Goal: Check status: Check status

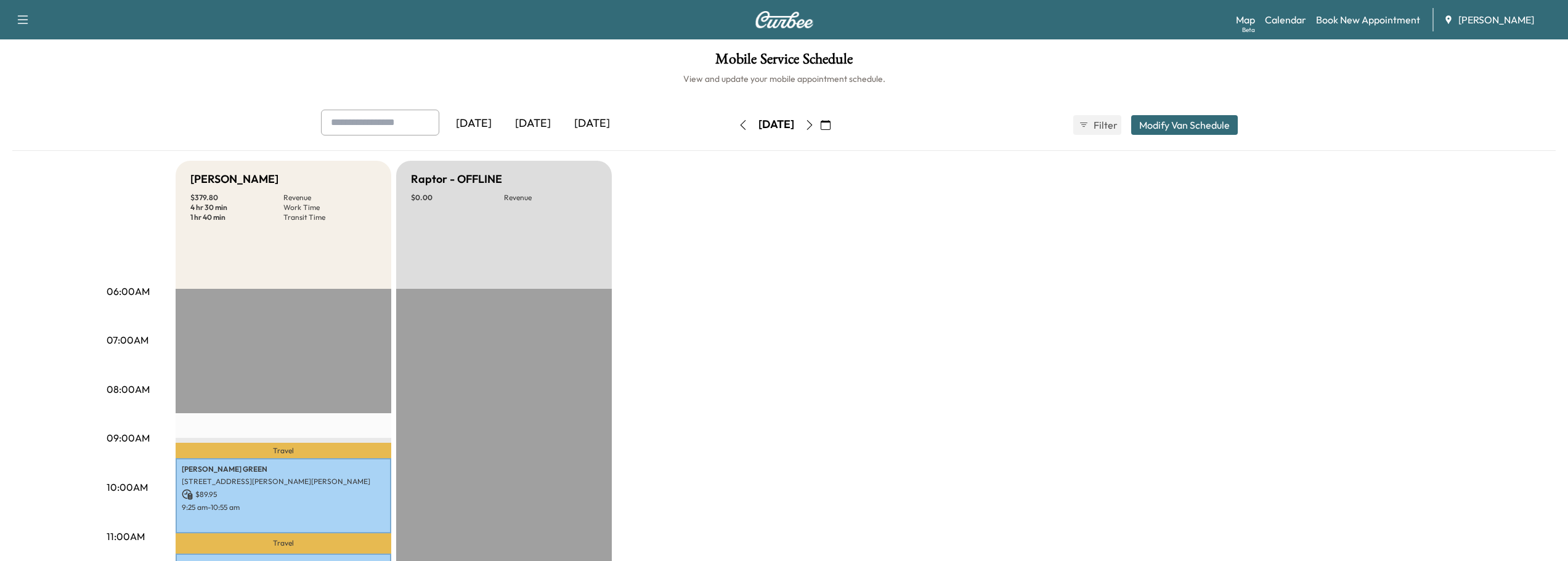
scroll to position [246, 0]
click at [814, 127] on icon "button" at bounding box center [809, 125] width 10 height 10
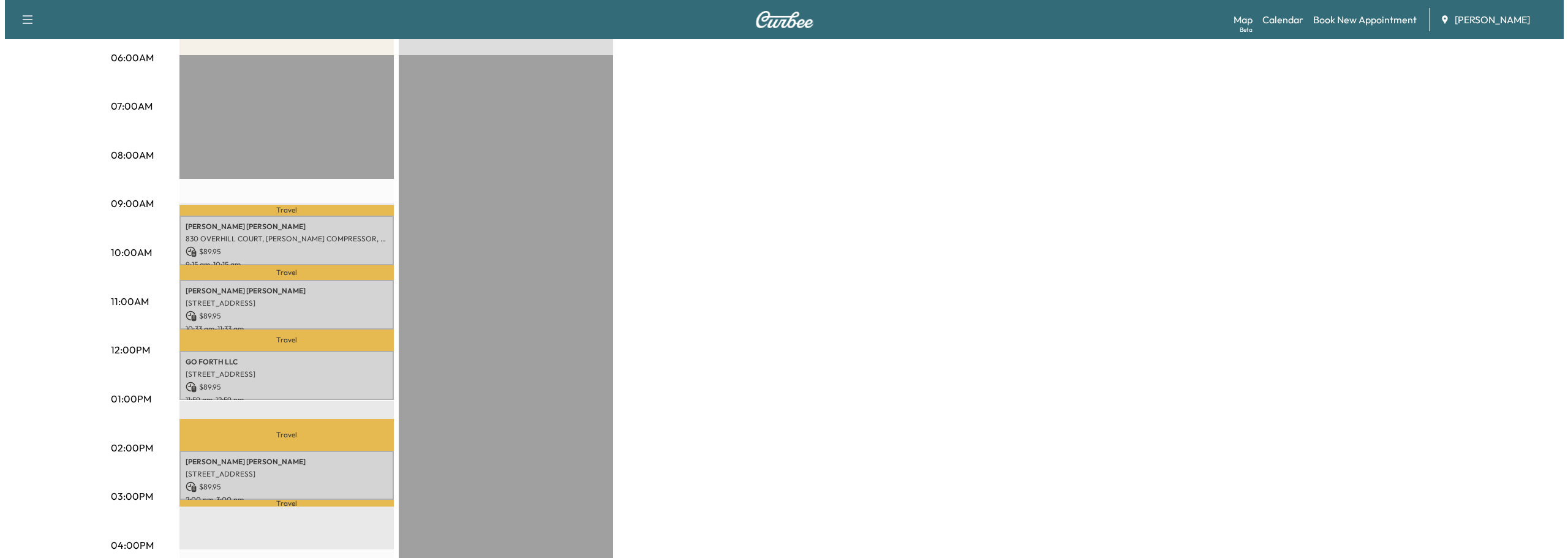
scroll to position [245, 0]
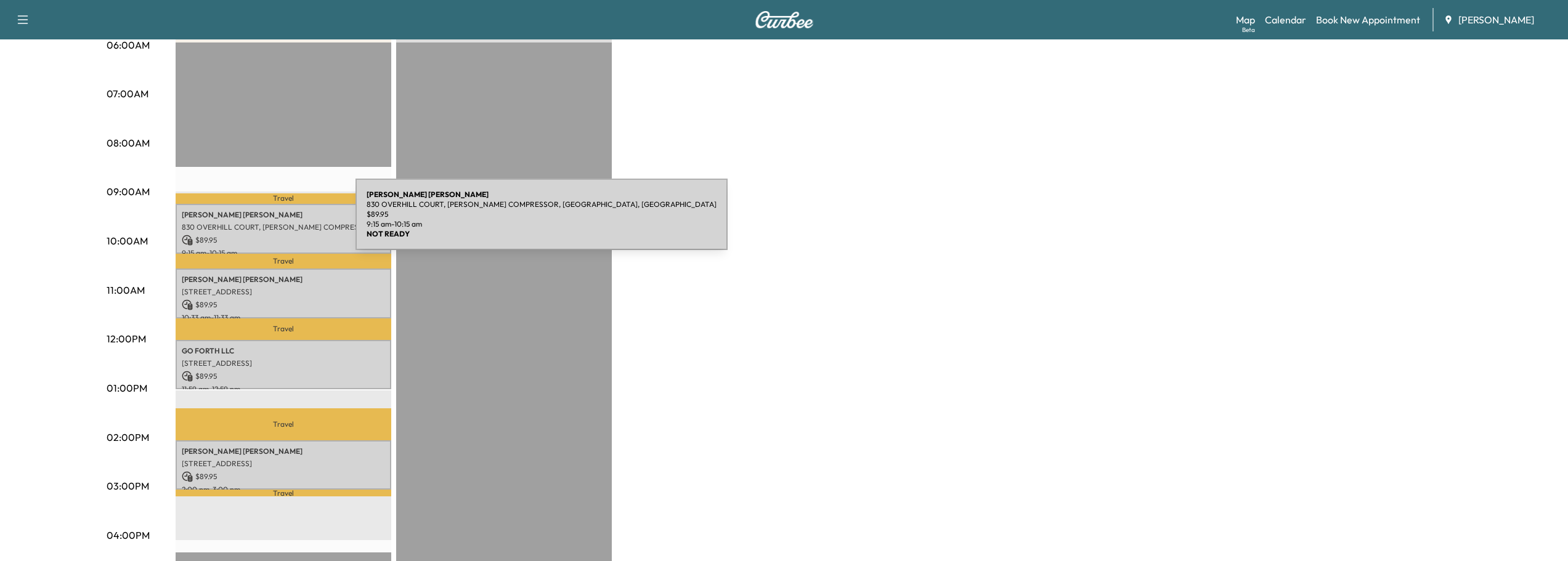
click at [263, 222] on p "830 OVERHILL COURT, SANDY COMPRESSOR, GA, USA" at bounding box center [283, 227] width 204 height 10
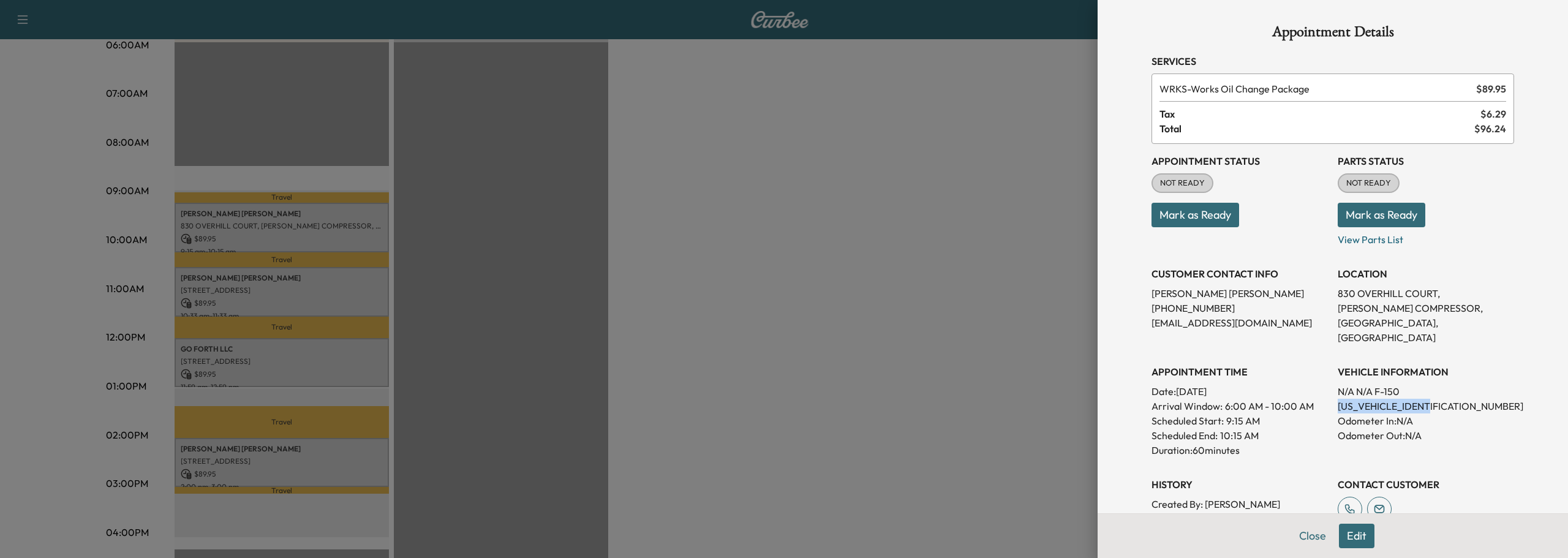
drag, startPoint x: 1329, startPoint y: 390, endPoint x: 1438, endPoint y: 394, distance: 109.1
click at [1438, 399] on p "1FTFW1ET4DFD68198" at bounding box center [1426, 406] width 176 height 15
copy p "1FTFW1ET4DFD68198"
click at [1308, 534] on button "Close" at bounding box center [1312, 535] width 43 height 25
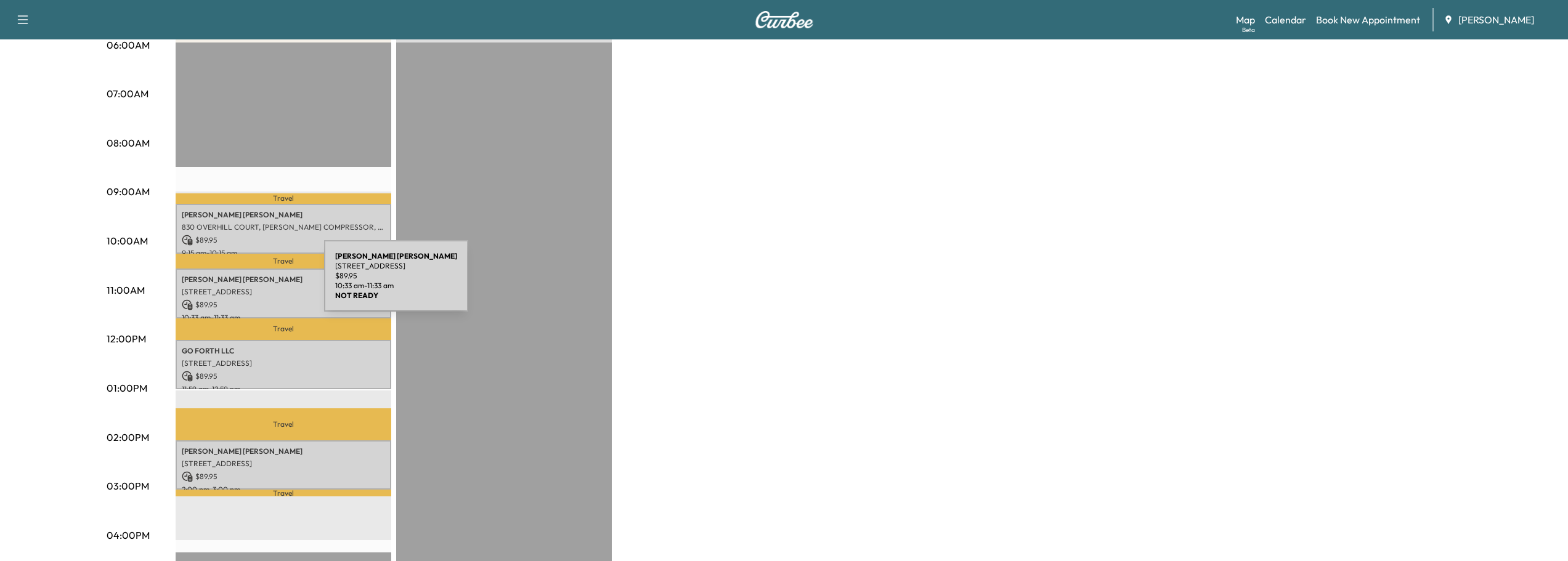
click at [232, 283] on div "DAVID SMITH 3452 Greystone Ct, Marietta, GA 30068, USA $ 89.95 10:33 am - 11:33…" at bounding box center [283, 293] width 216 height 50
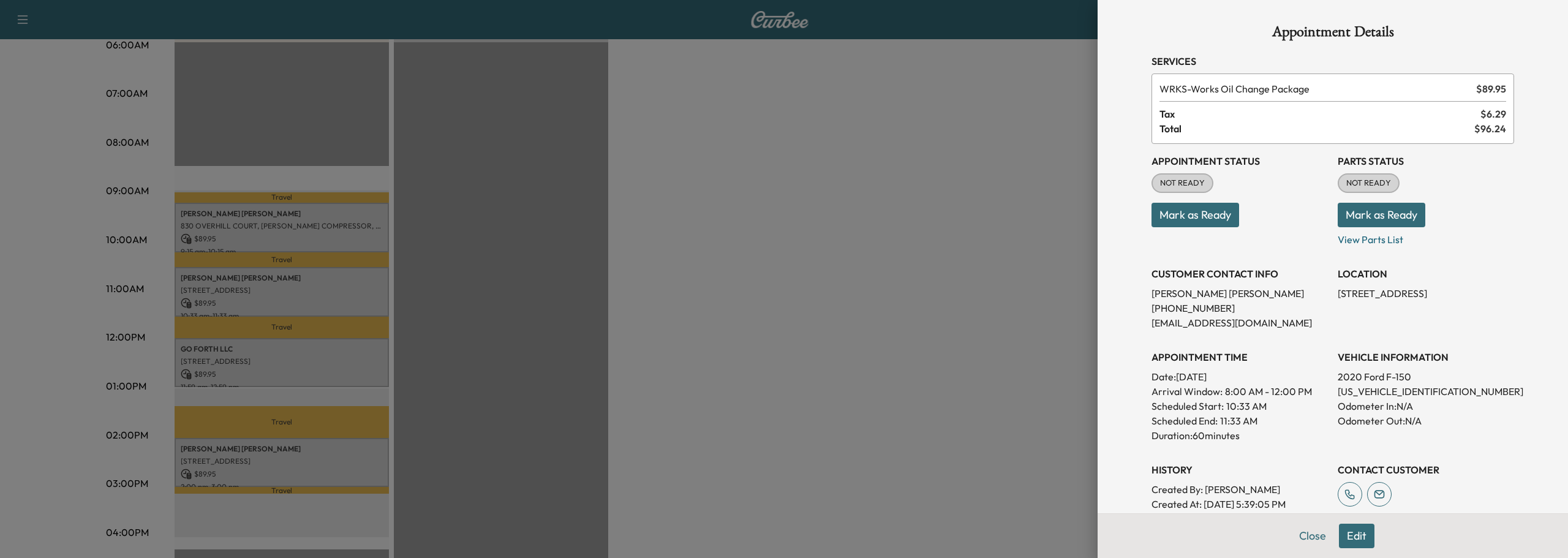
drag, startPoint x: 1308, startPoint y: 174, endPoint x: 1264, endPoint y: 228, distance: 69.7
click at [1266, 225] on p "Mark as Ready" at bounding box center [1239, 210] width 176 height 35
drag, startPoint x: 1327, startPoint y: 389, endPoint x: 1423, endPoint y: 396, distance: 96.3
click at [1423, 396] on div "Appointment Status NOT READY Mark as Ready Parts Status NOT READY Mark as Ready…" at bounding box center [1332, 342] width 362 height 397
copy p "1FTEX1EP1LFB63108"
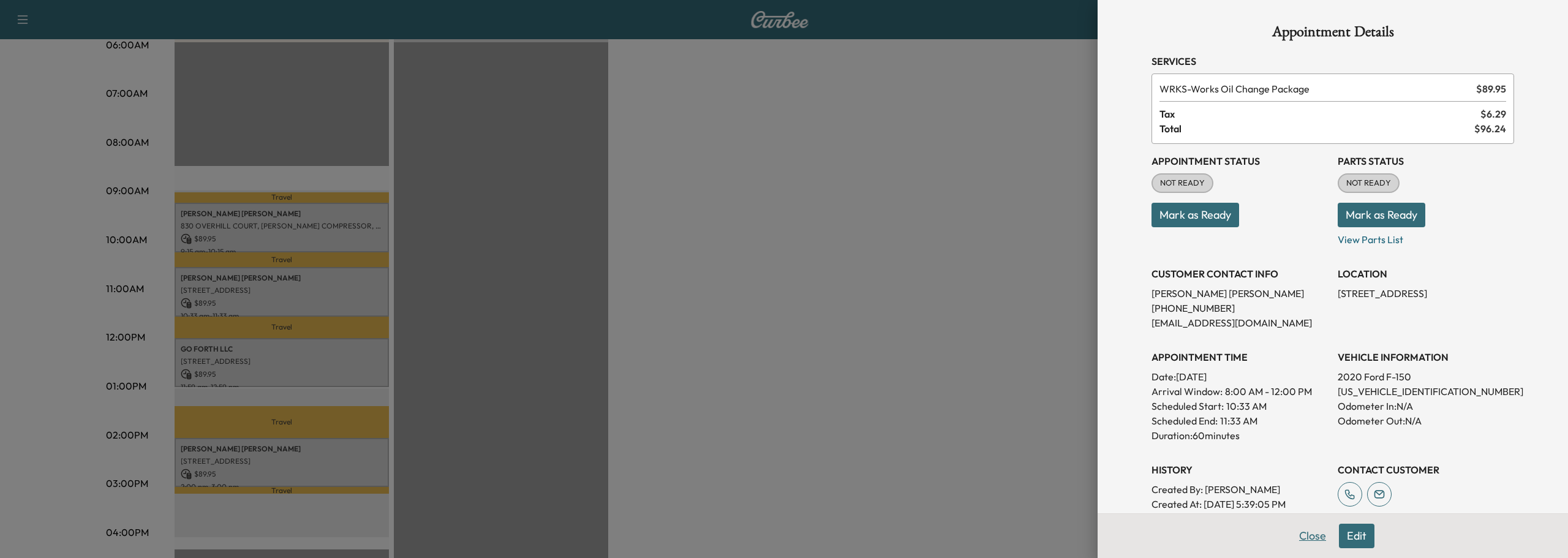
click at [1301, 533] on button "Close" at bounding box center [1312, 535] width 43 height 25
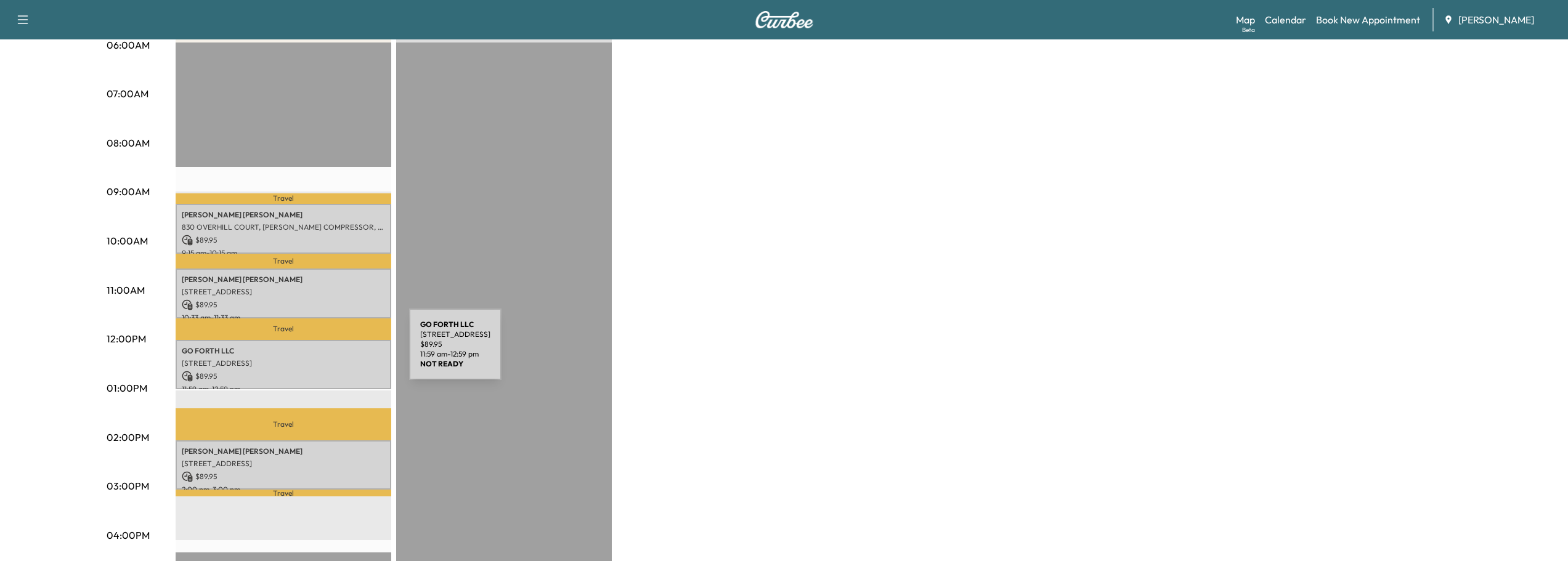
click at [313, 358] on p "1131 Chestnut Hill Cir SW, Marietta, GA 30064, USA" at bounding box center [283, 363] width 204 height 10
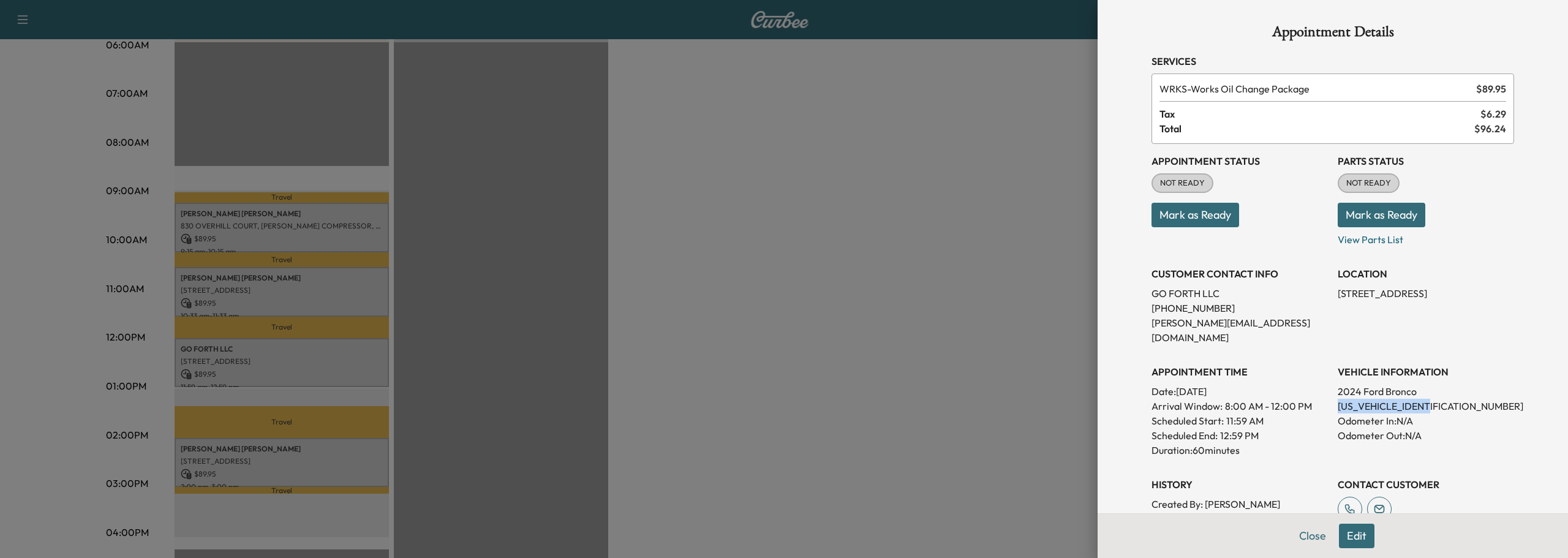
drag, startPoint x: 1325, startPoint y: 392, endPoint x: 1427, endPoint y: 388, distance: 102.1
click at [1434, 393] on div "Appointment Status NOT READY Mark as Ready Parts Status NOT READY Mark as Ready…" at bounding box center [1332, 350] width 362 height 412
copy p "1FMDE7BH7RLA34247"
click at [1300, 535] on button "Close" at bounding box center [1312, 535] width 43 height 25
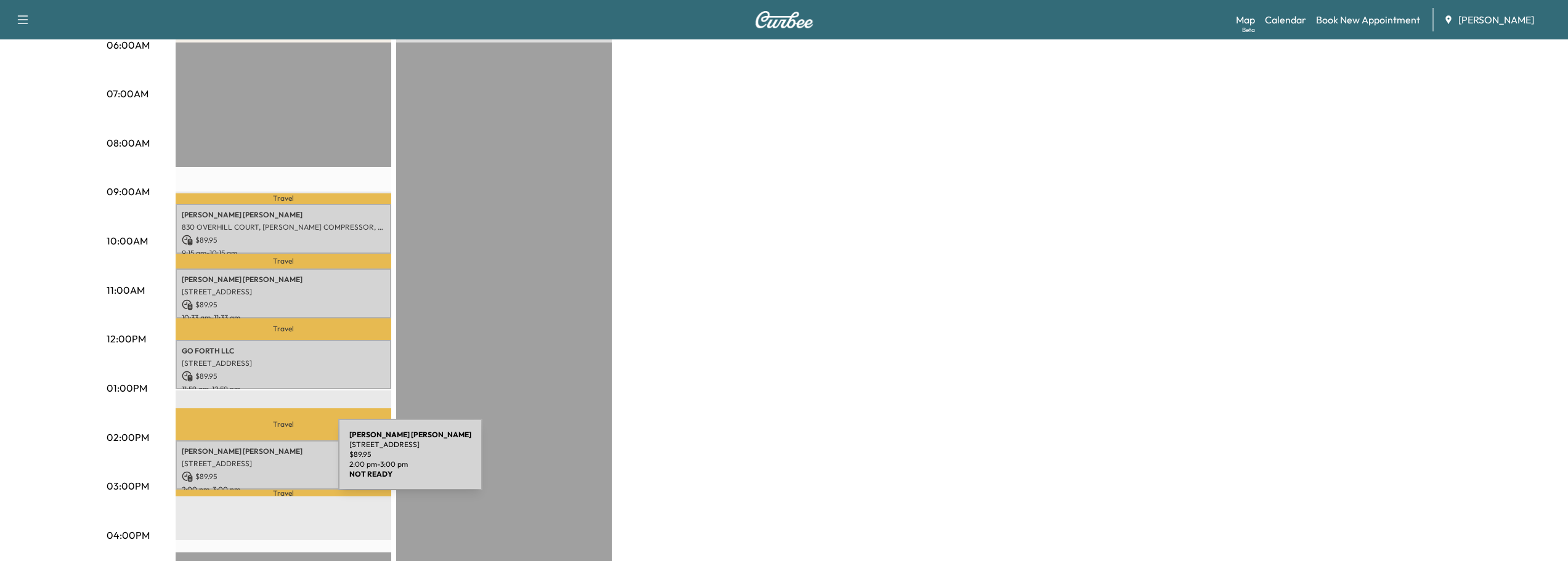
click at [246, 462] on p "5148 Hidden Branches Cir, Dunwoody, GA 30338, USA" at bounding box center [283, 463] width 204 height 10
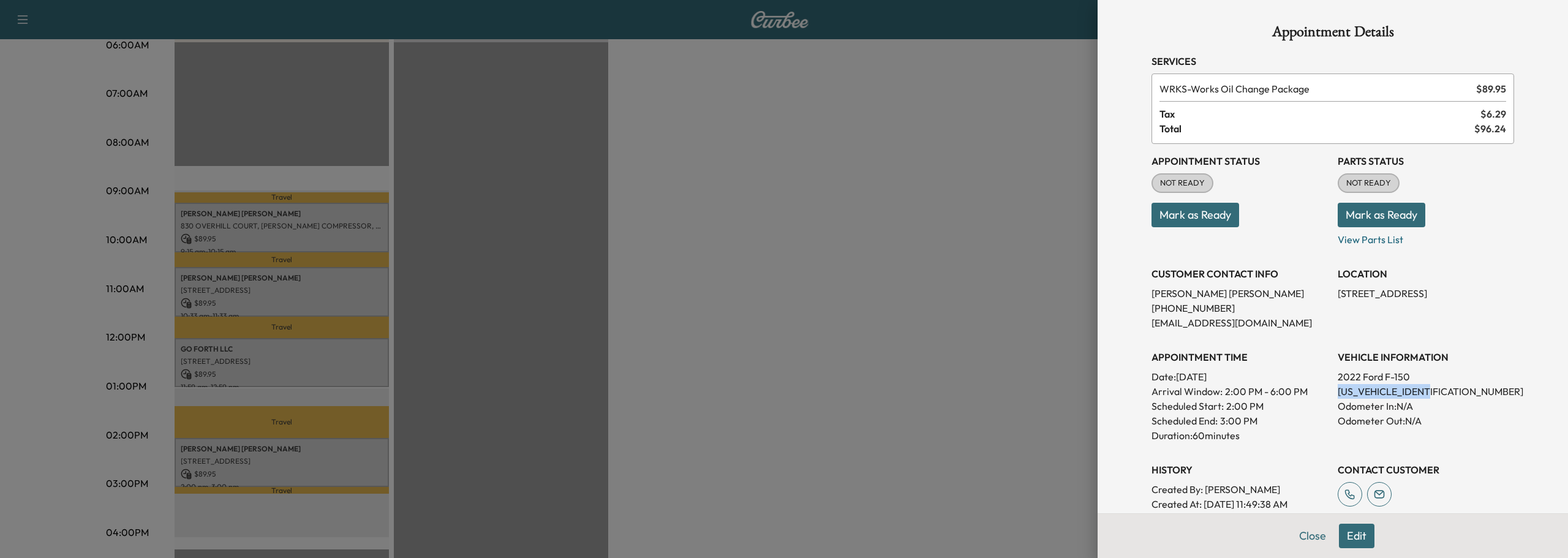
drag, startPoint x: 1325, startPoint y: 394, endPoint x: 1404, endPoint y: 393, distance: 79.0
click at [1428, 396] on div "Appointment Status NOT READY Mark as Ready Parts Status NOT READY Mark as Ready…" at bounding box center [1332, 342] width 362 height 397
copy p "1FTFW1E57NKD77102"
click at [1301, 535] on button "Close" at bounding box center [1312, 535] width 43 height 25
